Goal: Communication & Community: Share content

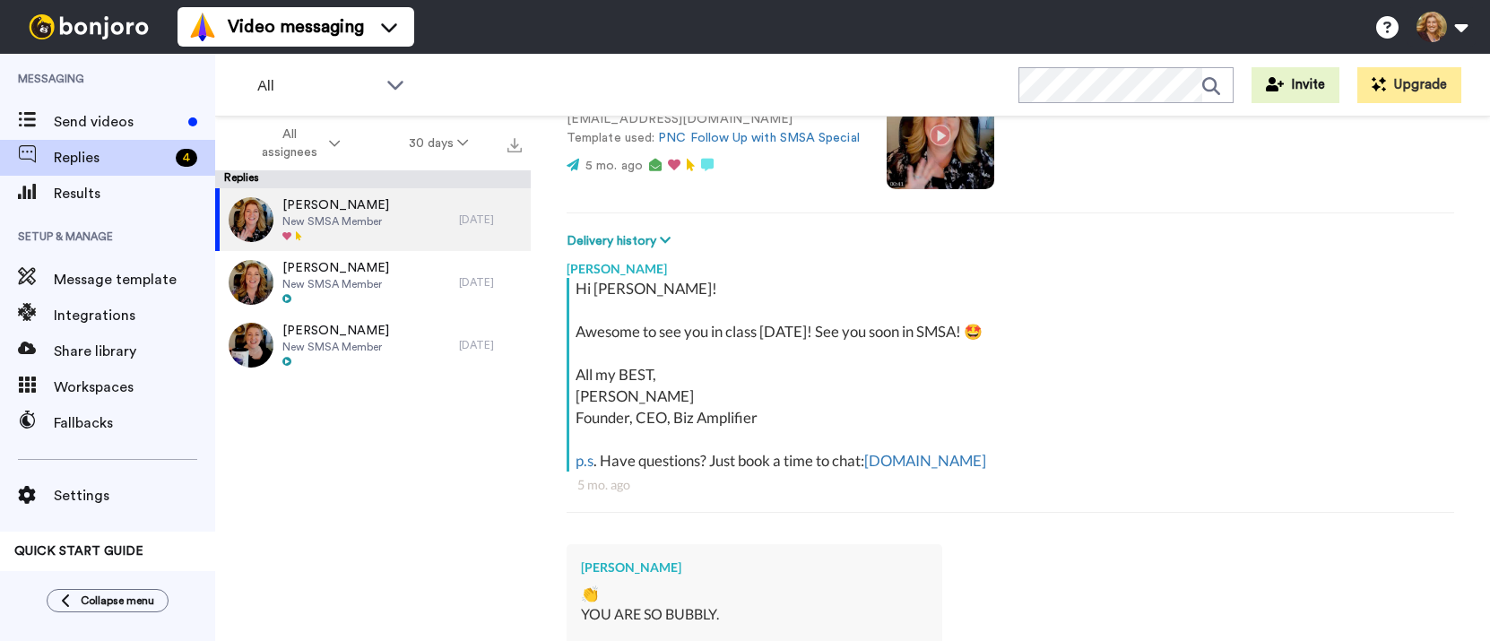
type textarea "x"
click at [98, 124] on span "Send videos" at bounding box center [117, 122] width 127 height 22
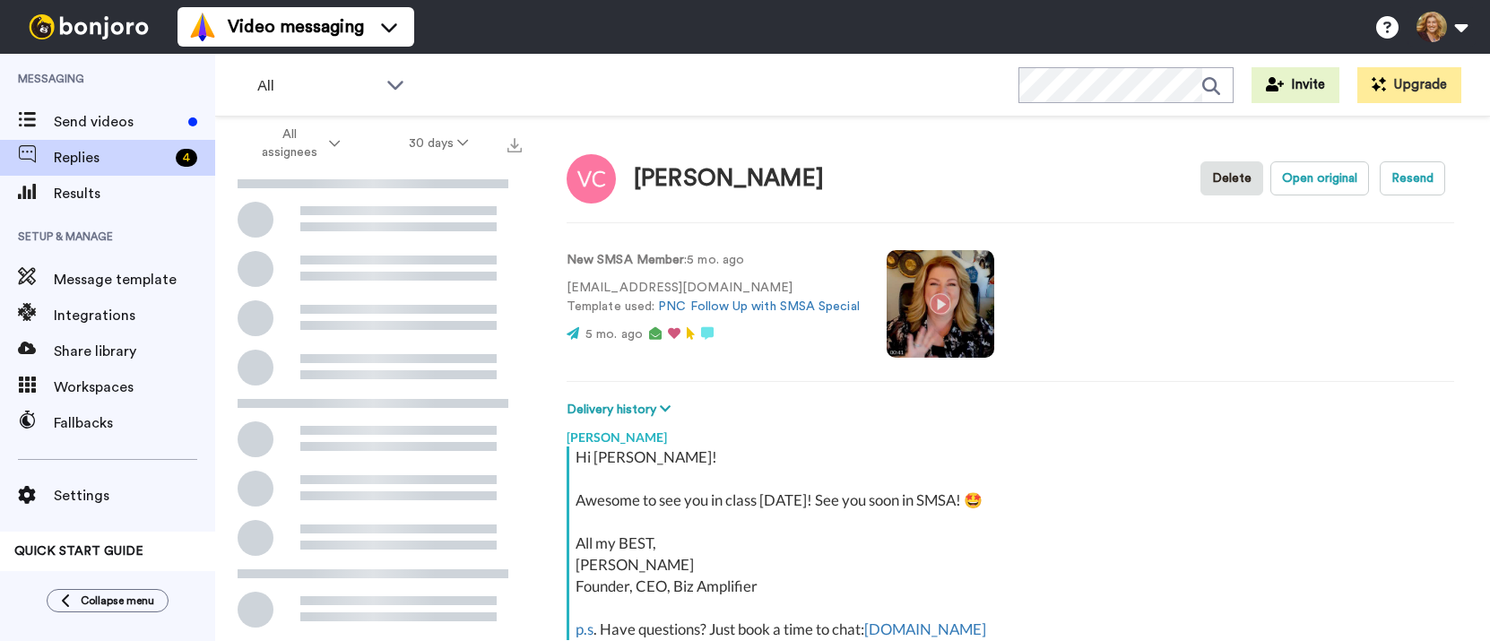
scroll to position [169, 0]
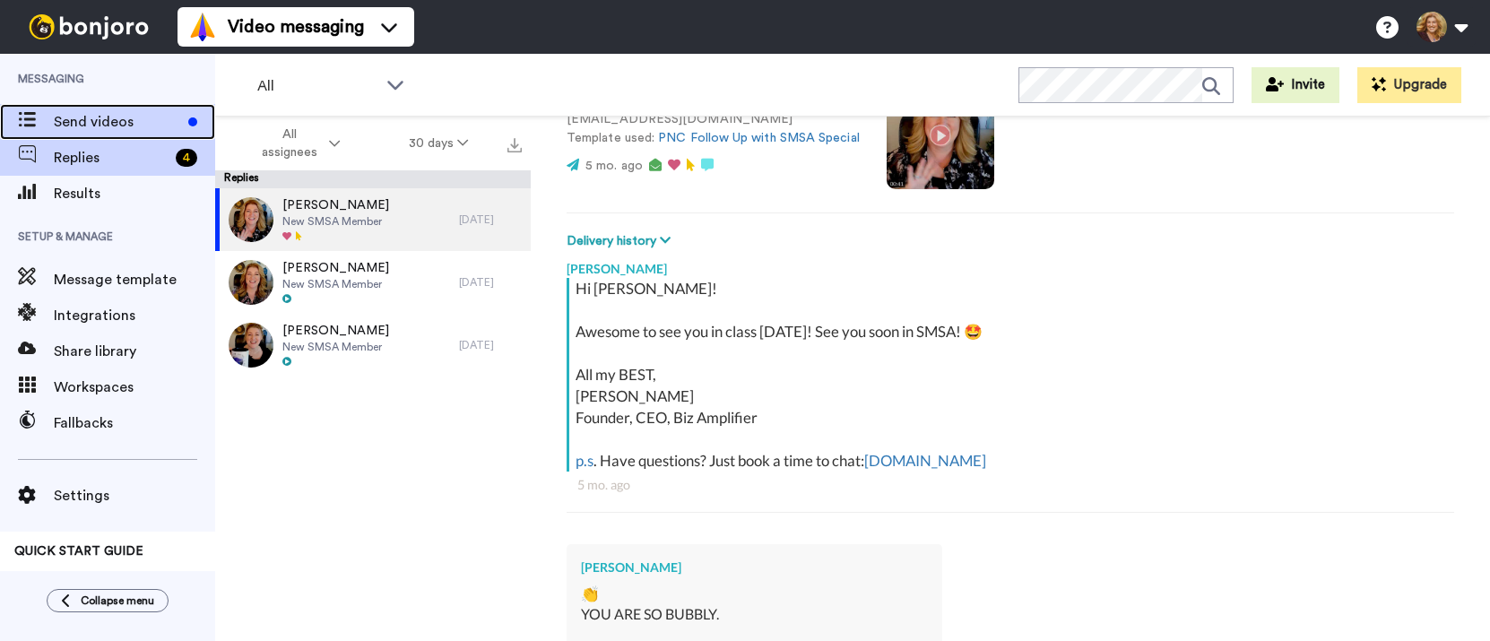
click at [112, 119] on span "Send videos" at bounding box center [117, 122] width 127 height 22
